Goal: Transaction & Acquisition: Purchase product/service

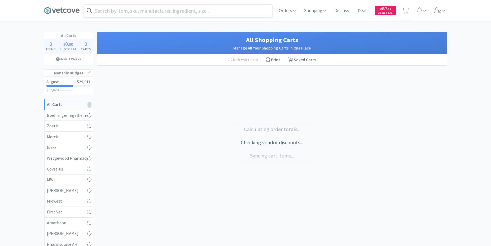
select select "1"
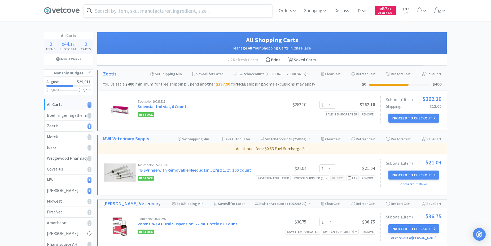
click at [104, 12] on input "text" at bounding box center [178, 11] width 188 height 12
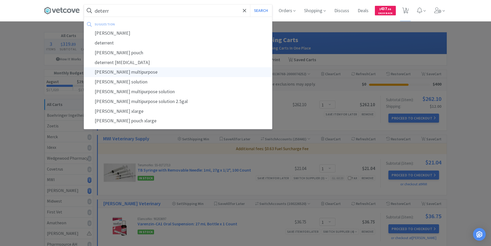
type input "deterr"
click at [127, 71] on div "[PERSON_NAME] multipurpose" at bounding box center [178, 72] width 188 height 10
select select "1"
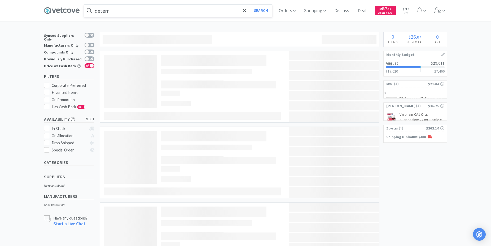
type input "[PERSON_NAME] multipurpose"
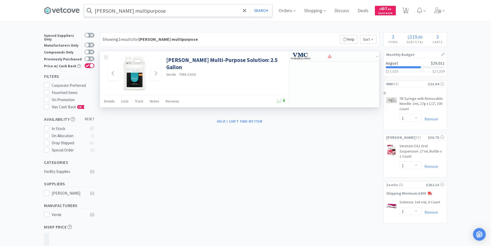
click at [140, 77] on img at bounding box center [134, 74] width 34 height 34
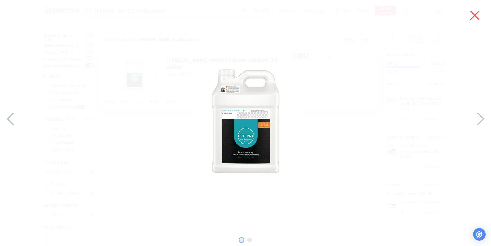
click at [475, 14] on icon at bounding box center [475, 15] width 11 height 15
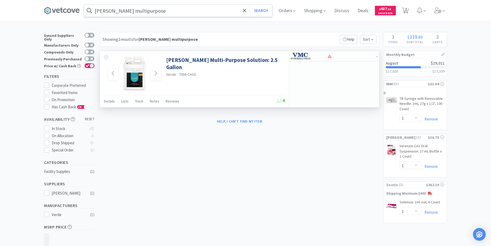
click at [137, 75] on img at bounding box center [134, 74] width 34 height 34
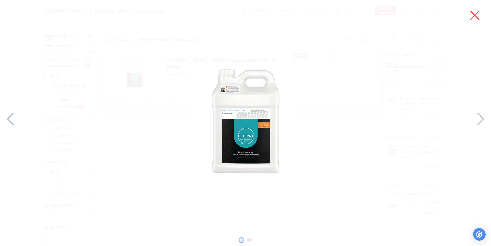
click at [470, 12] on icon at bounding box center [475, 15] width 11 height 15
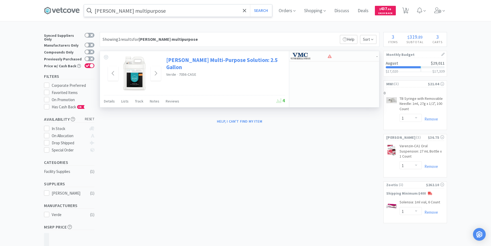
click at [214, 59] on link "[PERSON_NAME] Multi-Purpose Solution: 2.5 Gallon" at bounding box center [225, 64] width 118 height 15
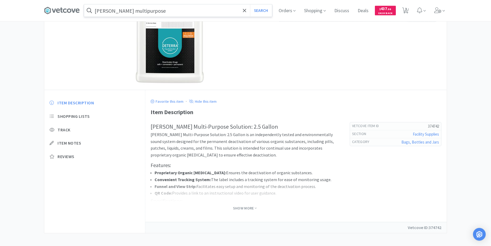
scroll to position [77, 0]
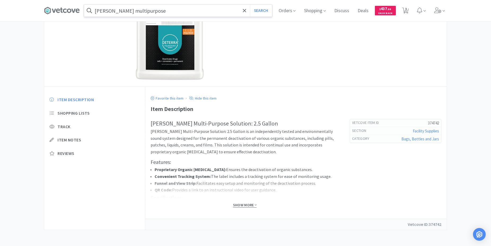
click at [249, 205] on span "Show More" at bounding box center [245, 205] width 24 height 5
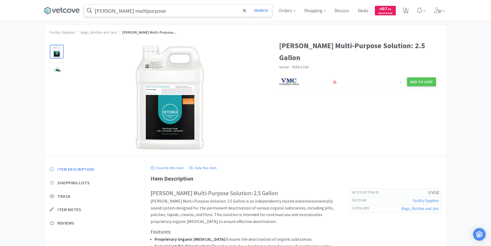
scroll to position [0, 0]
